Goal: Transaction & Acquisition: Purchase product/service

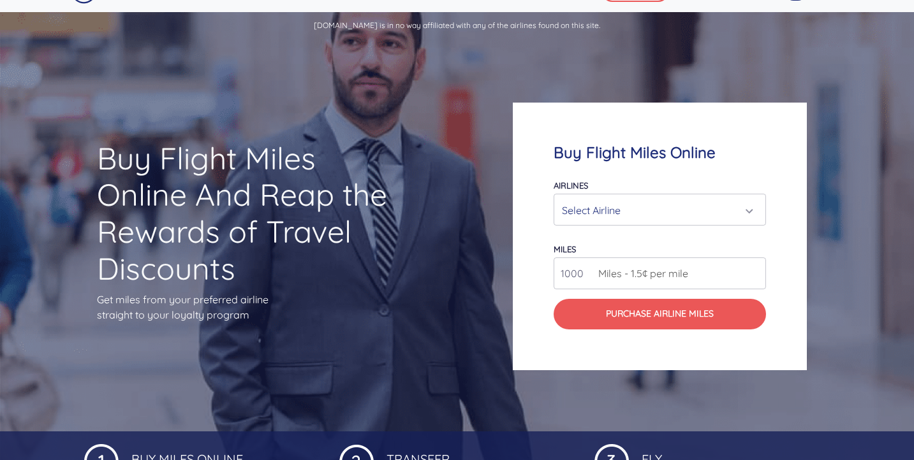
scroll to position [33, 0]
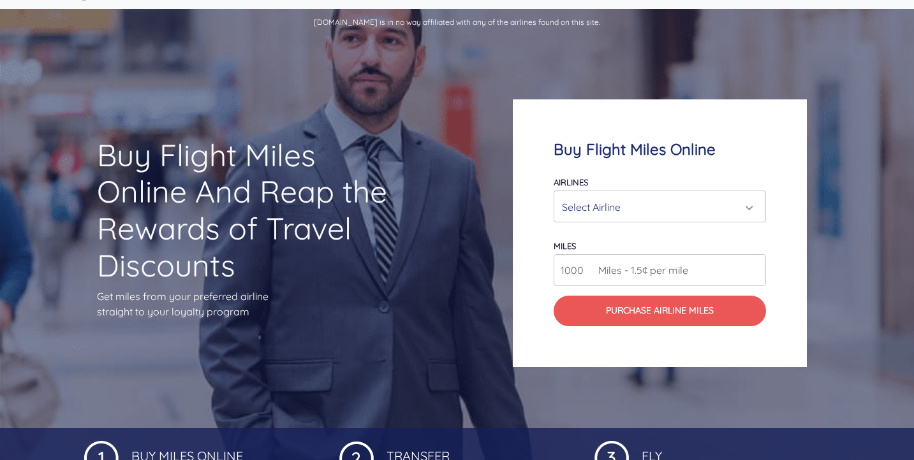
click at [626, 200] on div "Select Airline" at bounding box center [656, 207] width 188 height 24
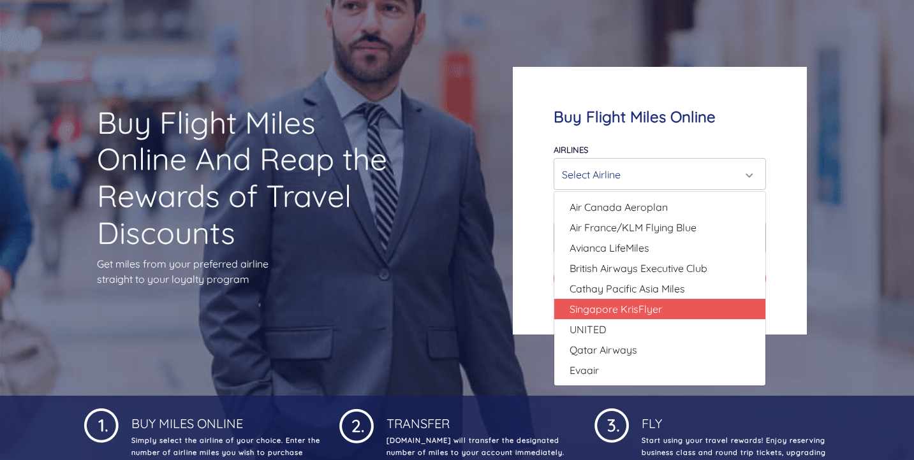
scroll to position [71, 0]
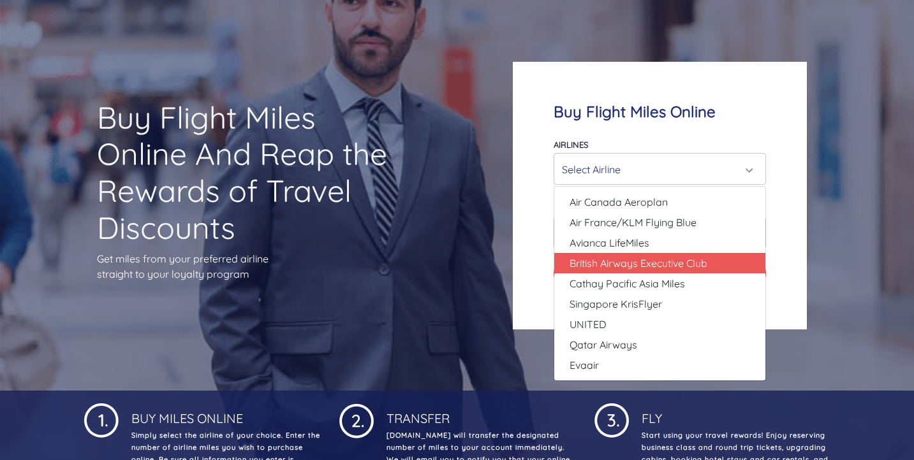
click at [624, 262] on span "British Airways Executive Club" at bounding box center [638, 263] width 138 height 15
select select "British Airways Executive Club"
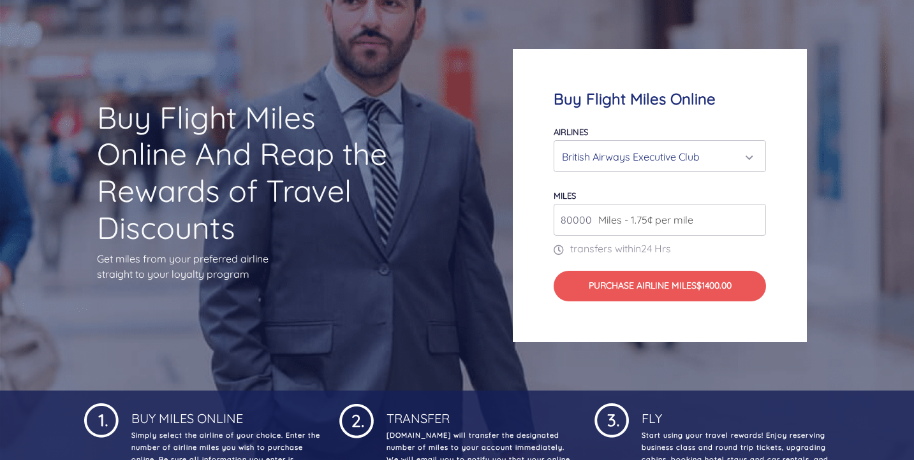
click at [666, 229] on input "80000" at bounding box center [659, 220] width 212 height 32
click at [755, 224] on input "80000" at bounding box center [659, 220] width 212 height 32
click at [752, 214] on input "81000" at bounding box center [659, 220] width 212 height 32
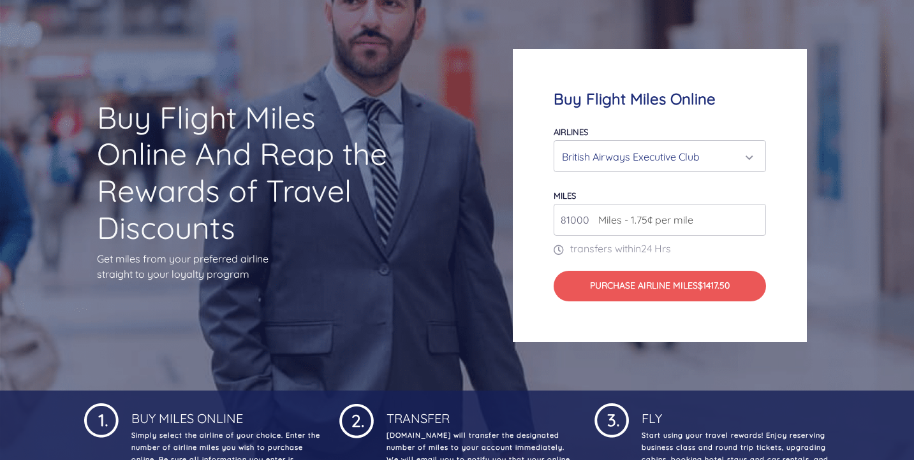
click at [752, 214] on input "81000" at bounding box center [659, 220] width 212 height 32
click at [754, 217] on input "82000" at bounding box center [659, 220] width 212 height 32
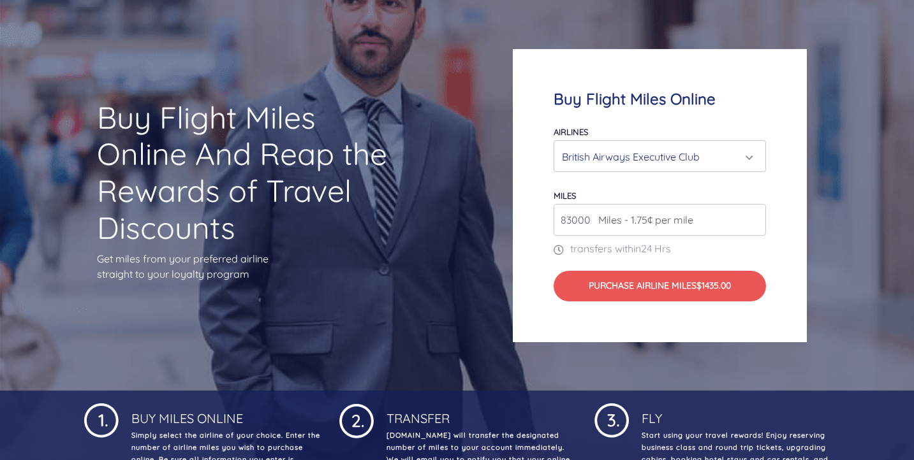
click at [754, 217] on input "83000" at bounding box center [659, 220] width 212 height 32
click at [754, 217] on input "95000" at bounding box center [659, 220] width 212 height 32
click at [754, 223] on input "94000" at bounding box center [659, 220] width 212 height 32
type input "80000"
click at [754, 223] on input "80000" at bounding box center [659, 220] width 212 height 32
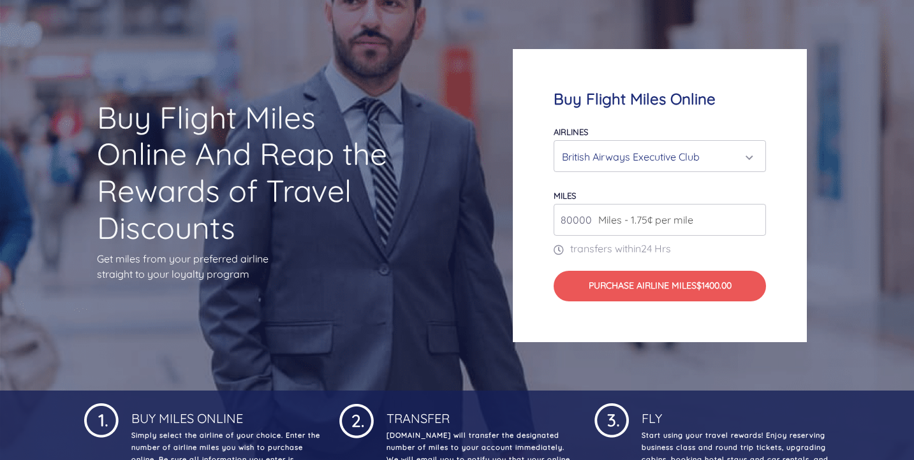
click at [754, 223] on input "80000" at bounding box center [659, 220] width 212 height 32
click at [707, 153] on div "British Airways Executive Club" at bounding box center [656, 157] width 188 height 24
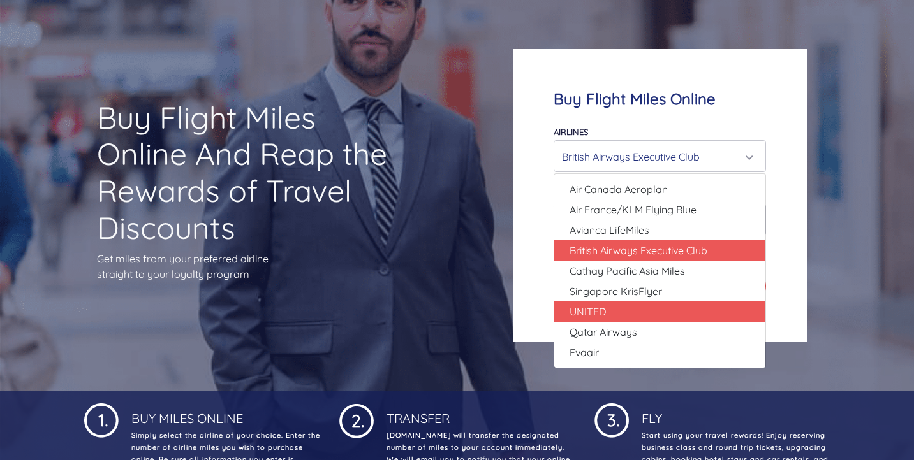
click at [627, 312] on link "UNITED" at bounding box center [659, 312] width 211 height 20
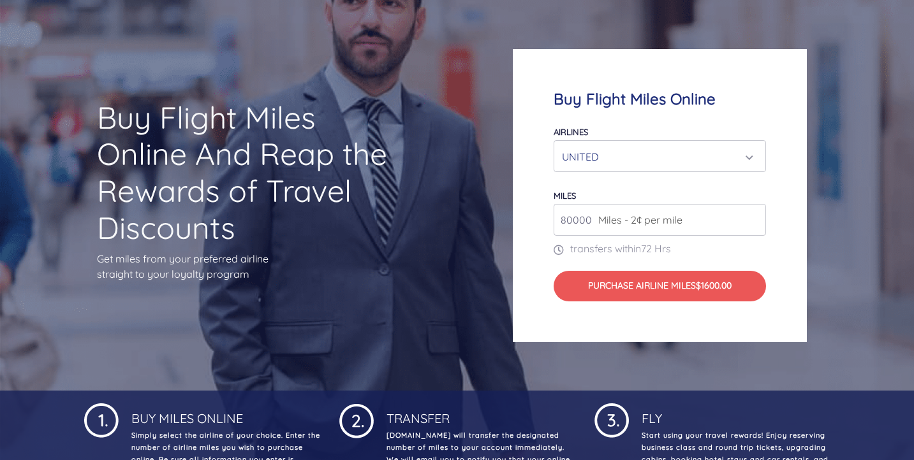
click at [717, 157] on div "UNITED" at bounding box center [656, 157] width 188 height 24
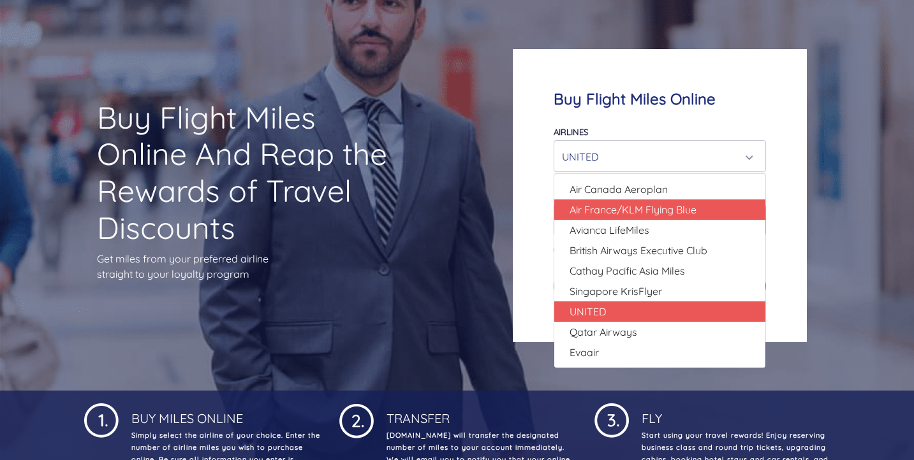
click at [650, 208] on span "Air France/KLM Flying Blue" at bounding box center [632, 209] width 127 height 15
select select "Air France/KLM Flying Blue"
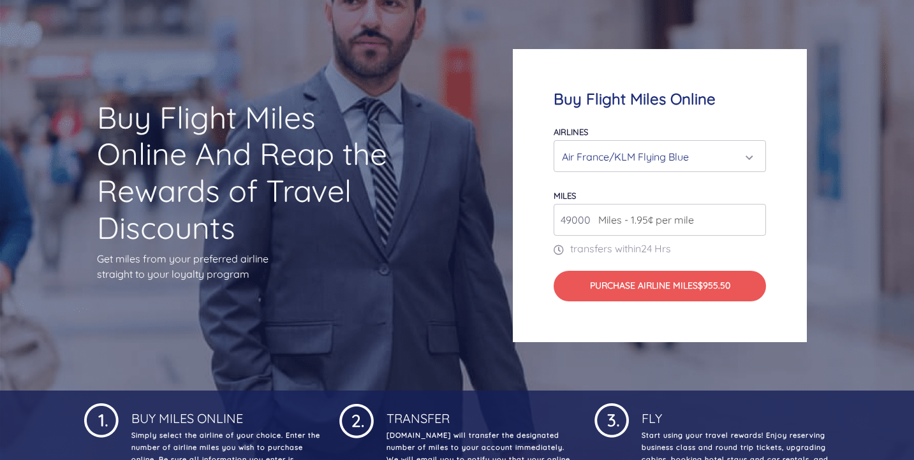
click at [757, 224] on input "49000" at bounding box center [659, 220] width 212 height 32
click at [755, 214] on input "50000" at bounding box center [659, 220] width 212 height 32
click at [754, 211] on input "50000" at bounding box center [659, 220] width 212 height 32
click at [754, 216] on input "124000" at bounding box center [659, 220] width 212 height 32
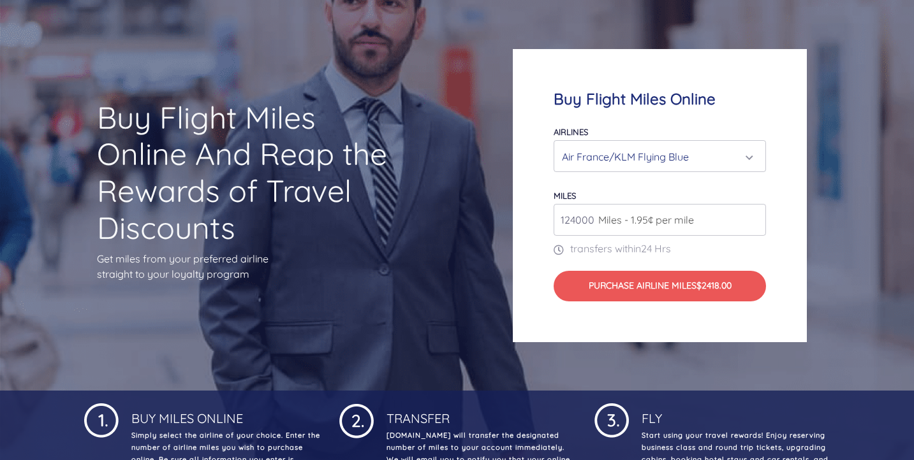
click at [759, 230] on input "124000" at bounding box center [659, 220] width 212 height 32
click at [757, 225] on input "92000" at bounding box center [659, 220] width 212 height 32
click at [756, 224] on input "84000" at bounding box center [659, 220] width 212 height 32
type input "69000"
click at [756, 224] on input "69000" at bounding box center [659, 220] width 212 height 32
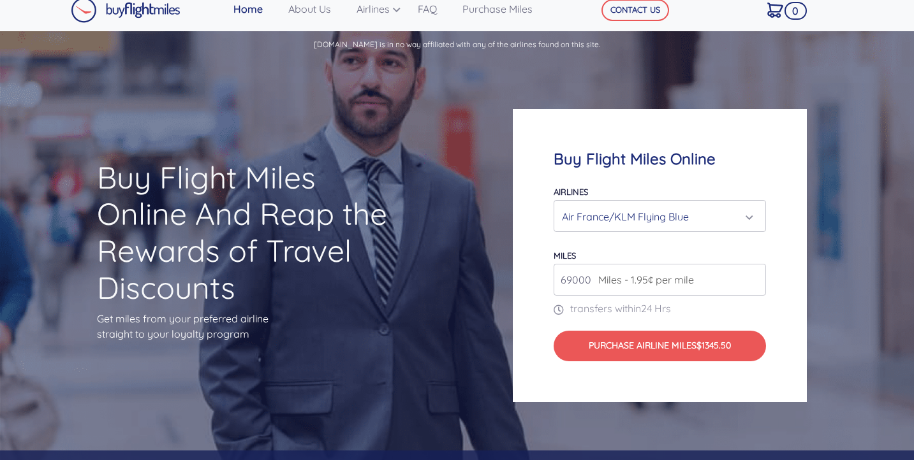
scroll to position [0, 0]
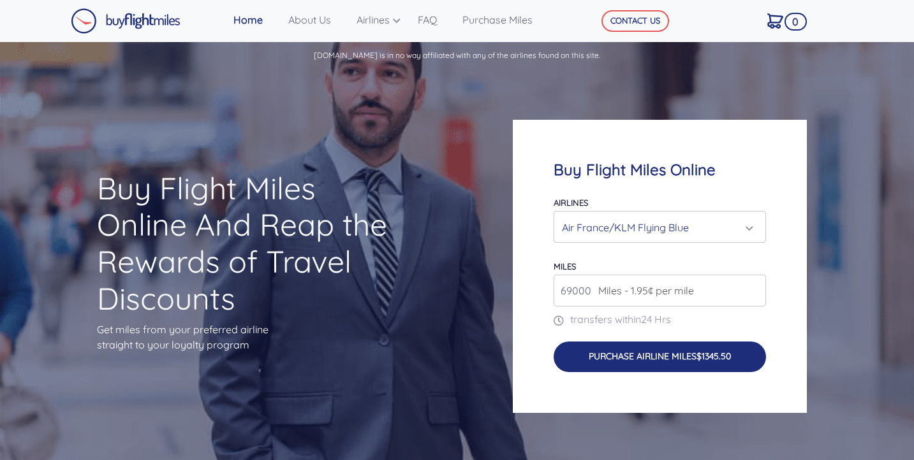
click at [631, 362] on button "Purchase Airline Miles $1345.50" at bounding box center [659, 357] width 212 height 31
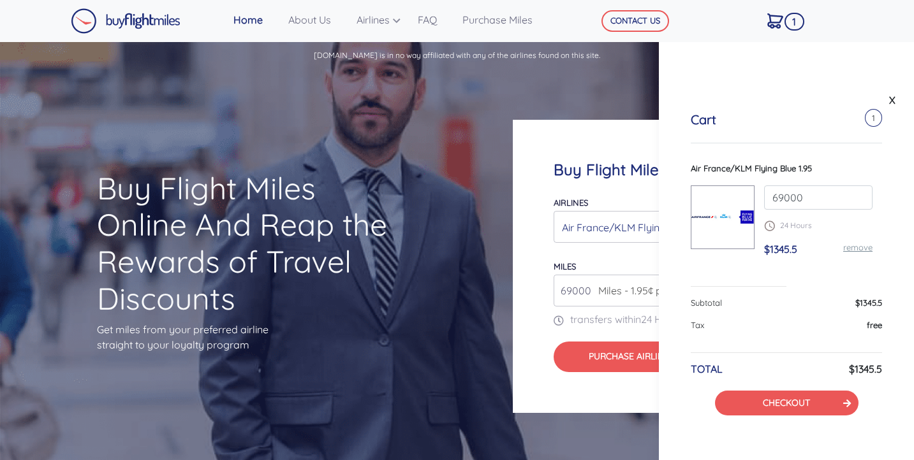
click at [416, 360] on div "Buy Flight Miles Online And Reap the Rewards of Travel Discounts Get miles from…" at bounding box center [457, 266] width 914 height 390
